Goal: Navigation & Orientation: Understand site structure

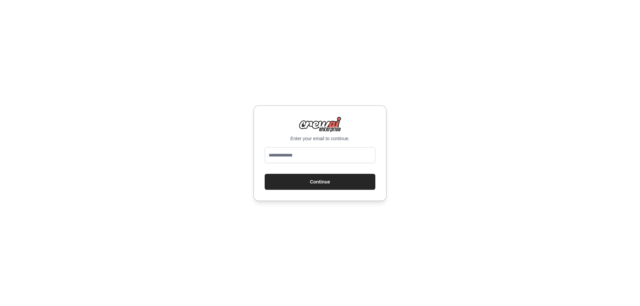
type input "**********"
click at [321, 181] on button "Continue" at bounding box center [320, 182] width 111 height 16
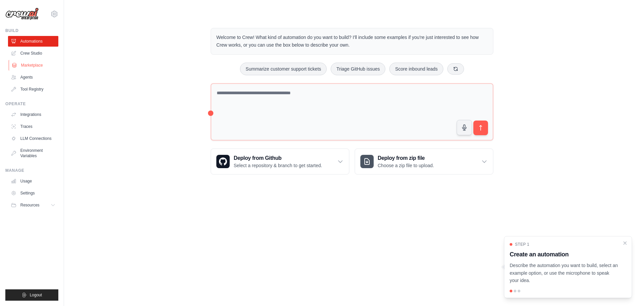
click at [25, 63] on link "Marketplace" at bounding box center [34, 65] width 50 height 11
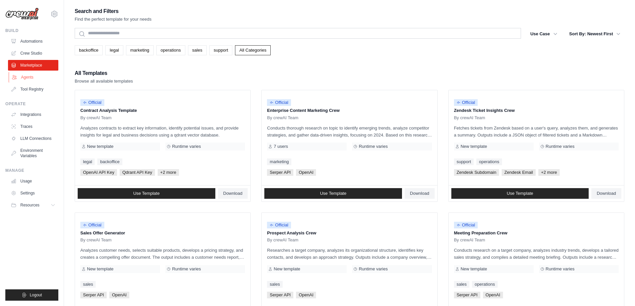
click at [29, 78] on link "Agents" at bounding box center [34, 77] width 50 height 11
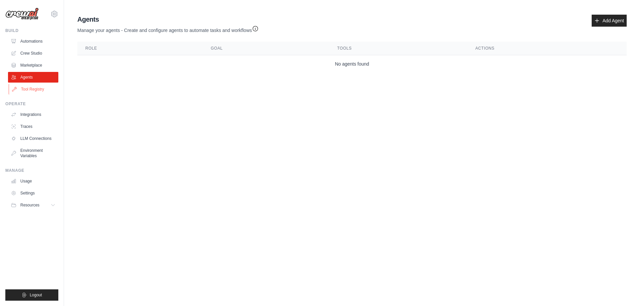
click at [34, 91] on link "Tool Registry" at bounding box center [34, 89] width 50 height 11
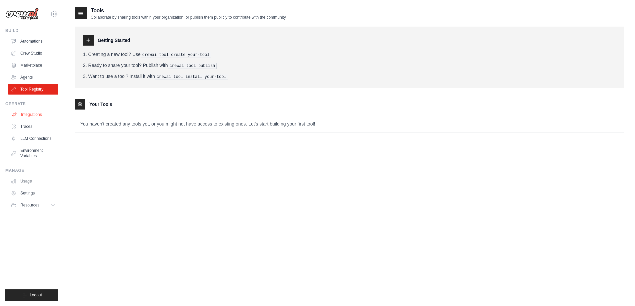
click at [35, 112] on link "Integrations" at bounding box center [34, 114] width 50 height 11
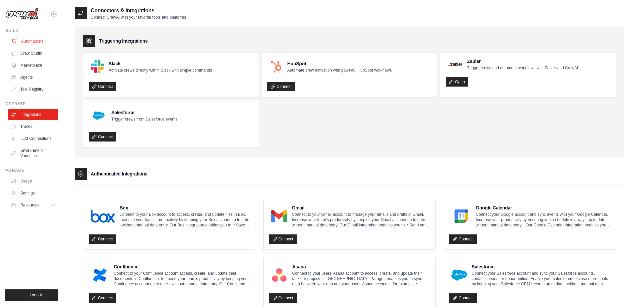
click at [31, 41] on link "Automations" at bounding box center [34, 41] width 50 height 11
